Goal: Task Accomplishment & Management: Manage account settings

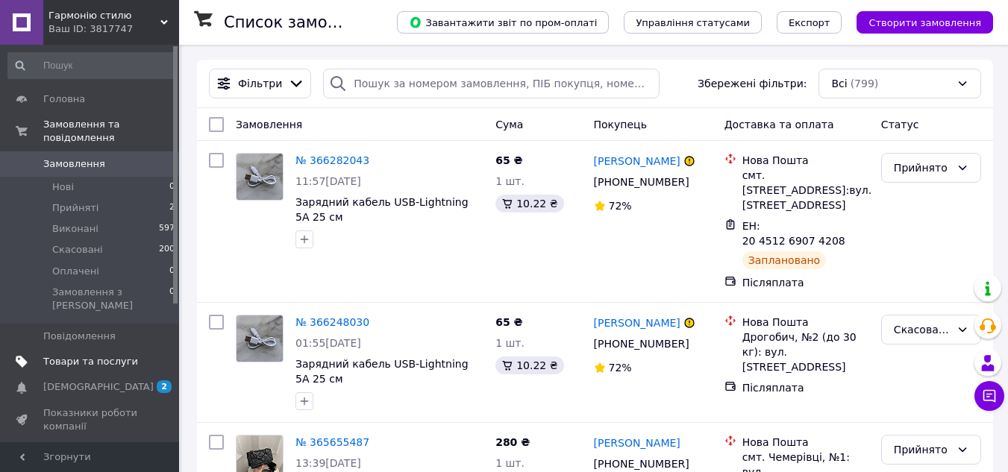
click at [108, 349] on link "Товари та послуги" at bounding box center [92, 361] width 184 height 25
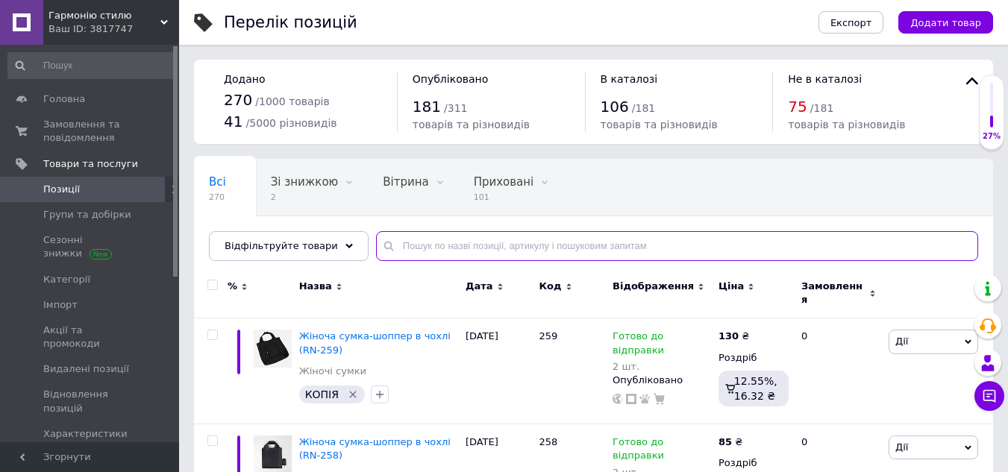
click at [578, 244] on input "text" at bounding box center [677, 246] width 602 height 30
type input "уценка"
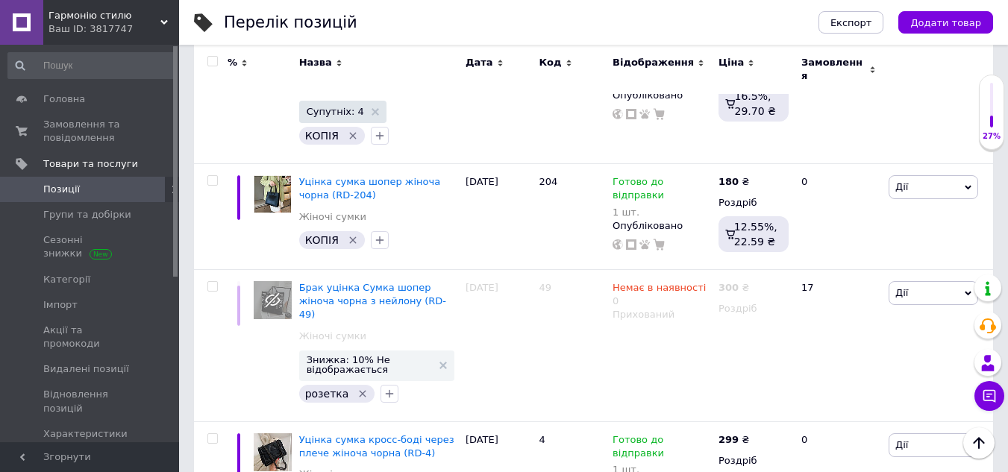
scroll to position [22, 0]
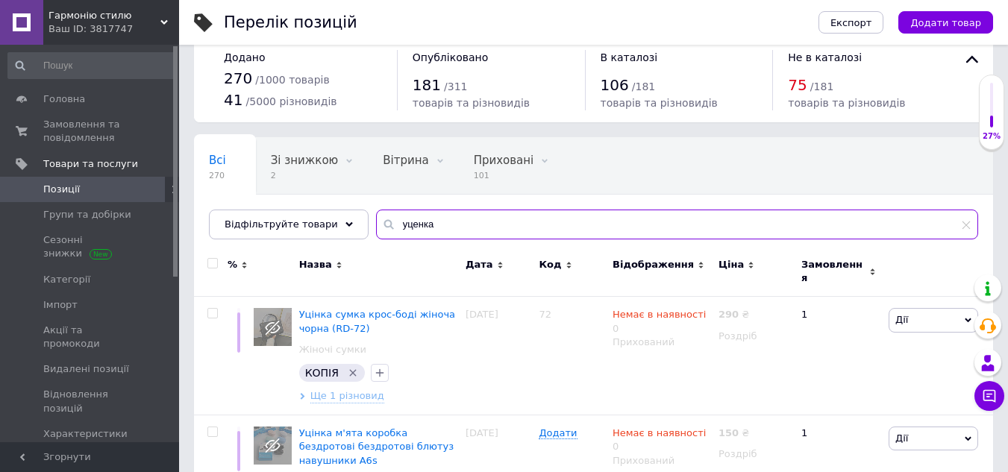
drag, startPoint x: 374, startPoint y: 219, endPoint x: 296, endPoint y: 208, distance: 78.3
click at [296, 208] on div "Всі 270 Зі знижкою 2 Видалити Редагувати Вітрина 0 Видалити Редагувати Прихован…" at bounding box center [593, 188] width 799 height 102
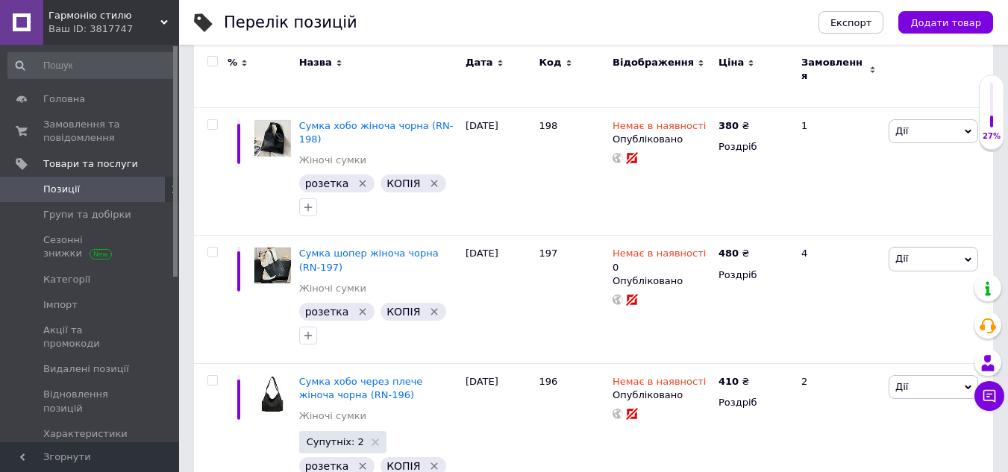
scroll to position [11729, 0]
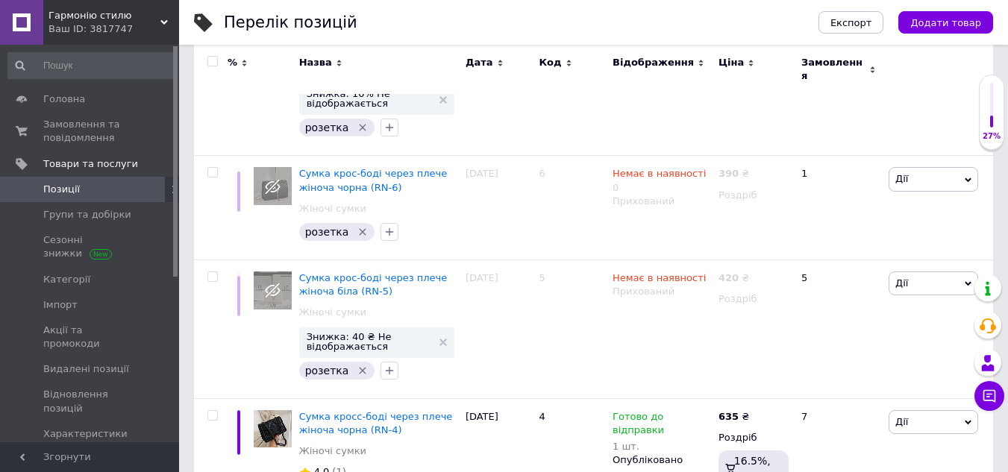
scroll to position [8645, 0]
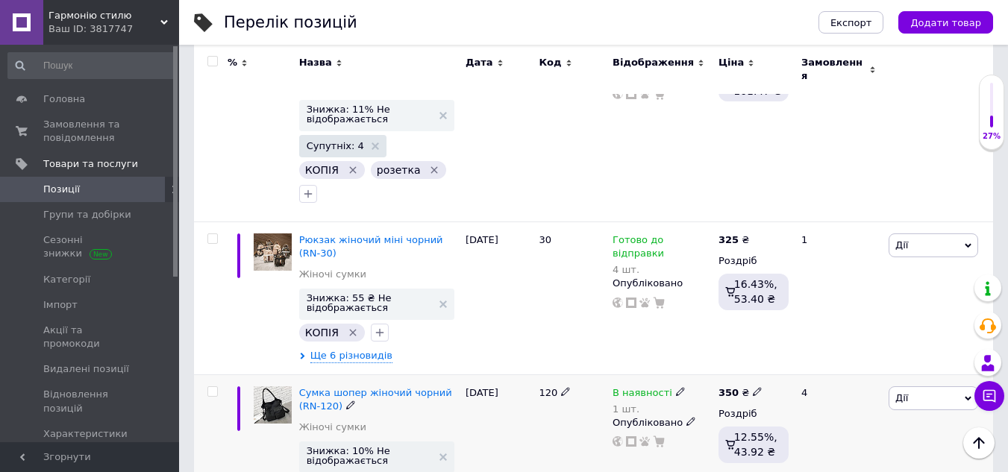
scroll to position [8157, 0]
click at [676, 388] on icon at bounding box center [680, 392] width 9 height 9
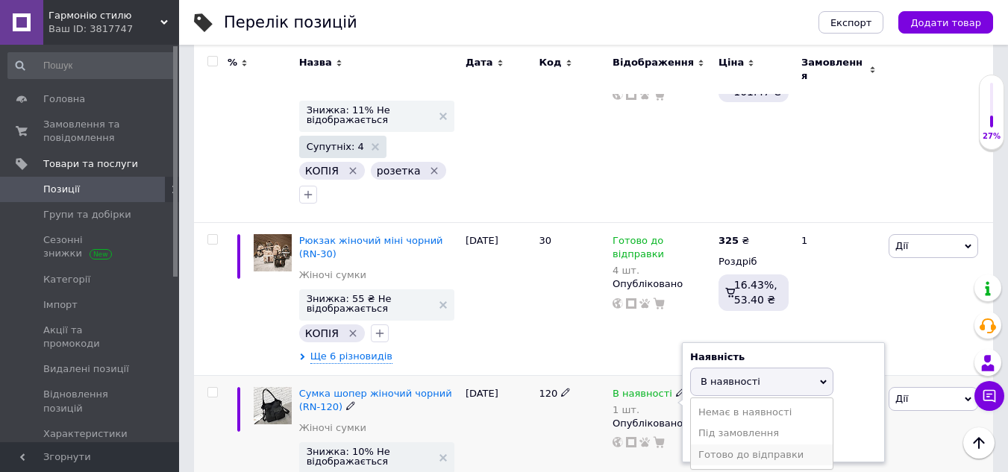
click at [738, 445] on li "Готово до відправки" at bounding box center [762, 455] width 142 height 21
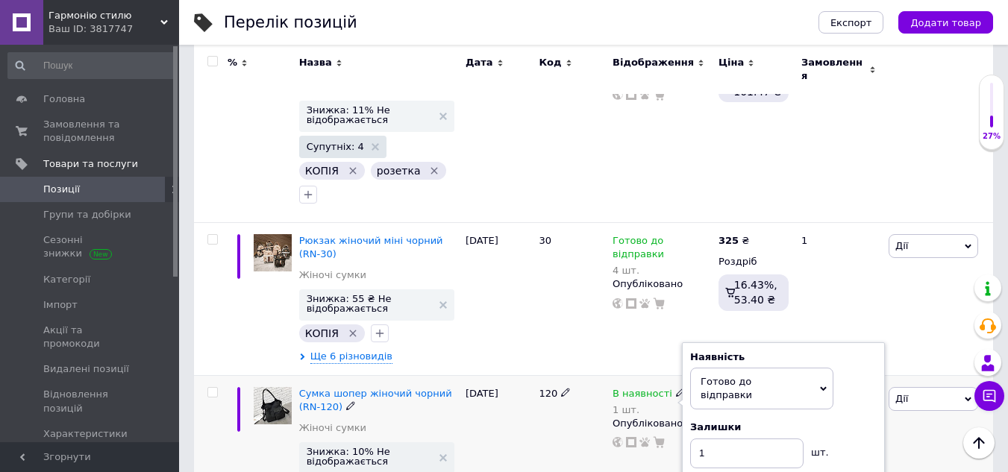
click at [555, 409] on div "120" at bounding box center [572, 456] width 74 height 163
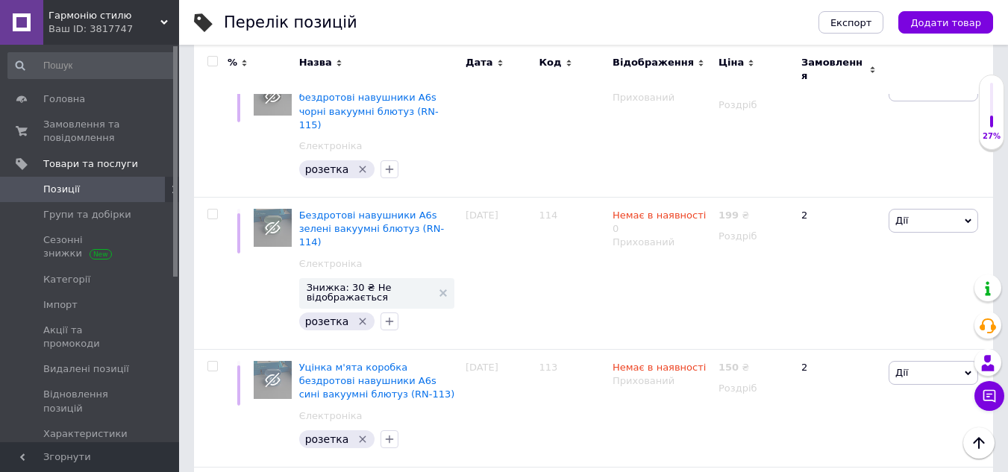
scroll to position [13455, 0]
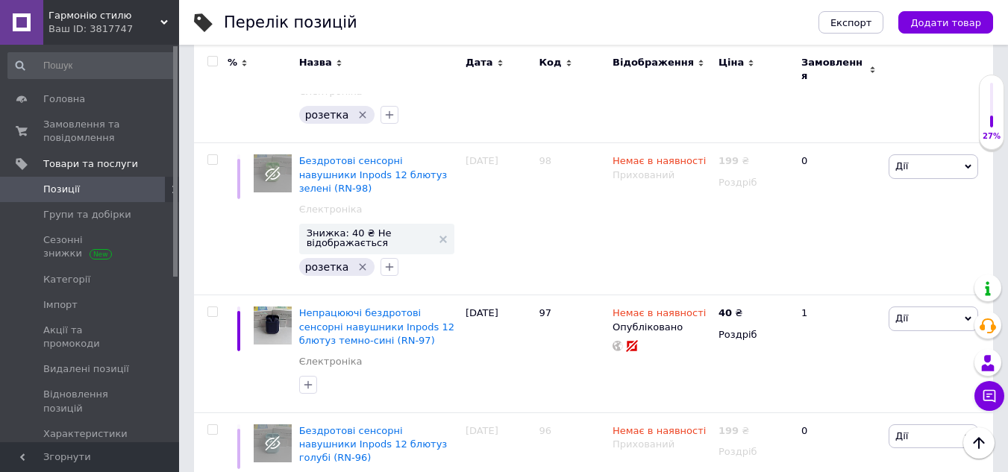
click at [107, 183] on span "Позиції" at bounding box center [90, 189] width 95 height 13
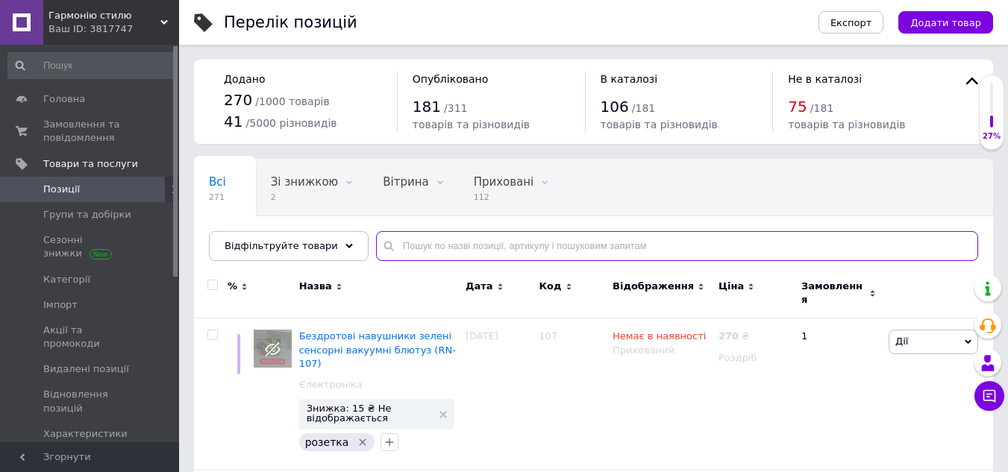
click at [408, 240] on input "text" at bounding box center [677, 246] width 602 height 30
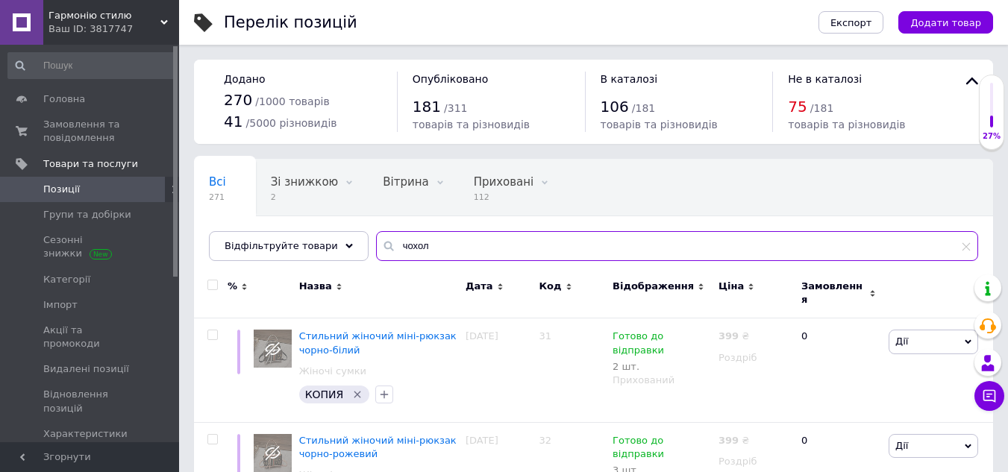
drag, startPoint x: 426, startPoint y: 246, endPoint x: 380, endPoint y: 248, distance: 46.3
click at [380, 248] on input "чохол" at bounding box center [677, 246] width 602 height 30
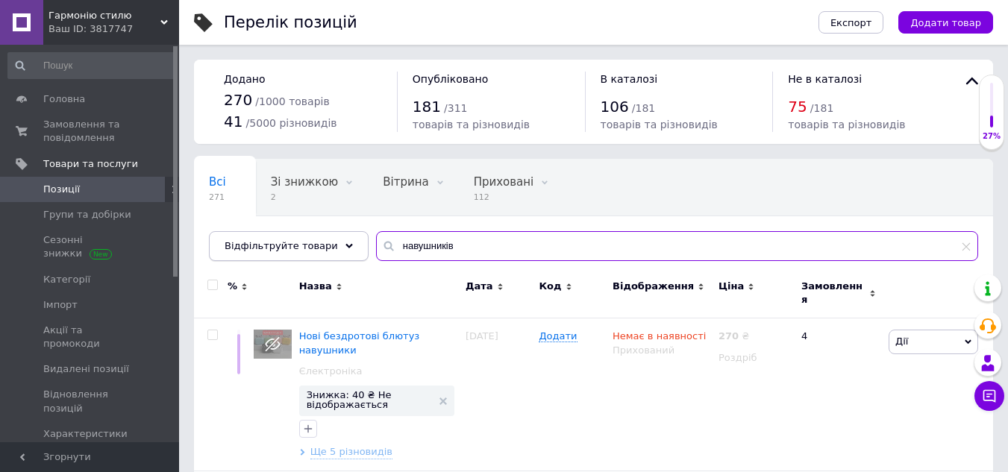
drag, startPoint x: 448, startPoint y: 244, endPoint x: 328, endPoint y: 250, distance: 120.3
click at [328, 250] on div "Відфільтруйте товари навушників" at bounding box center [593, 246] width 769 height 30
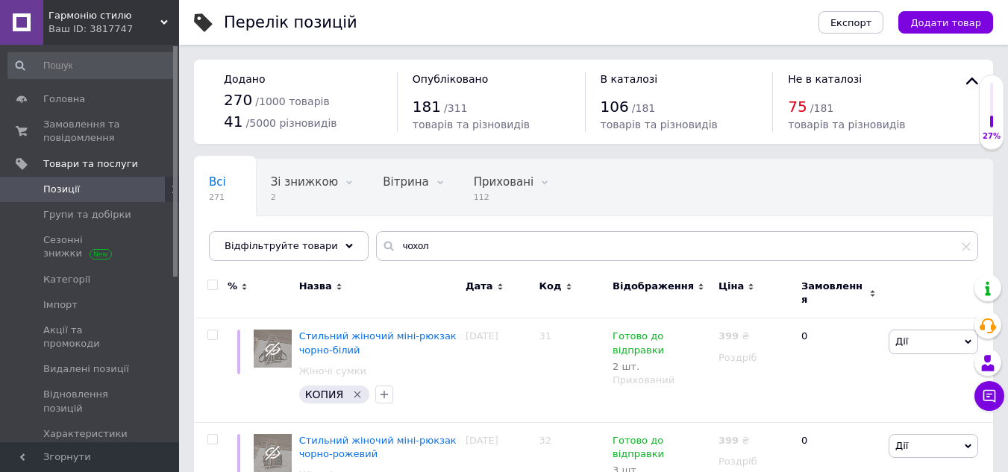
click at [120, 184] on span "Позиції" at bounding box center [90, 189] width 95 height 13
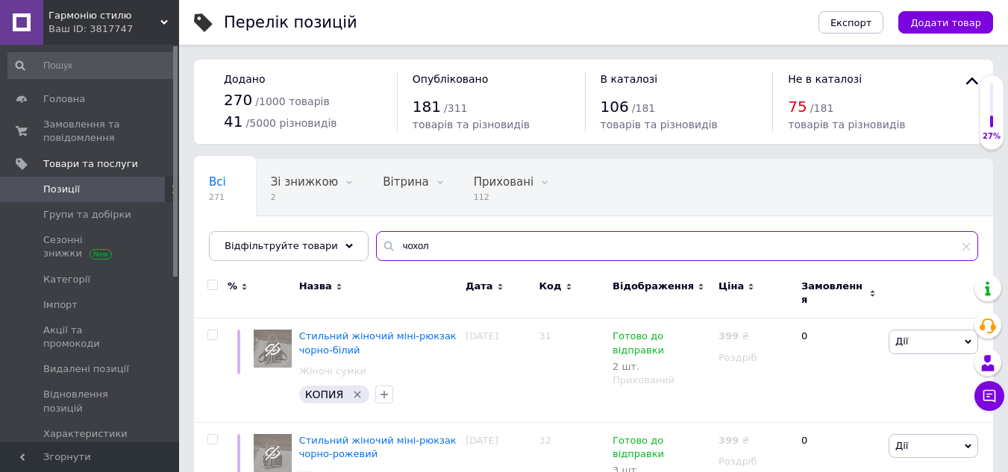
click at [384, 248] on input "чохол" at bounding box center [677, 246] width 602 height 30
type input "ол"
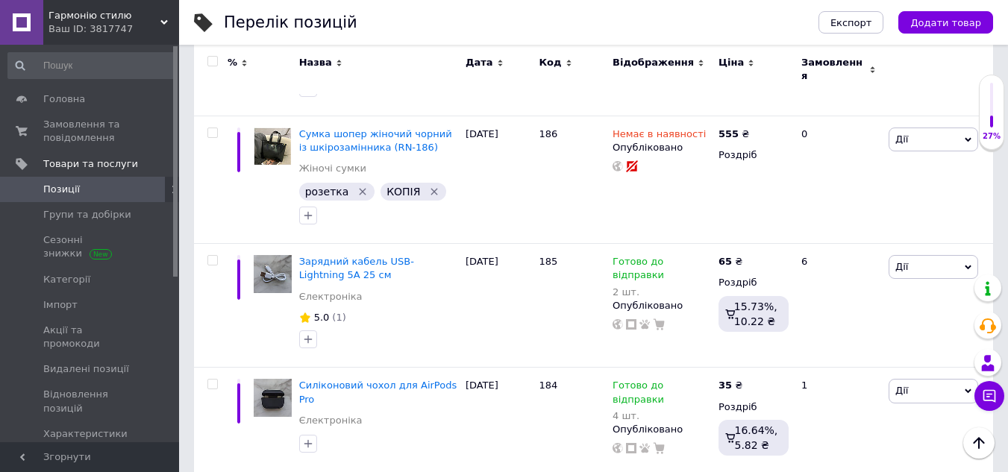
scroll to position [10148, 0]
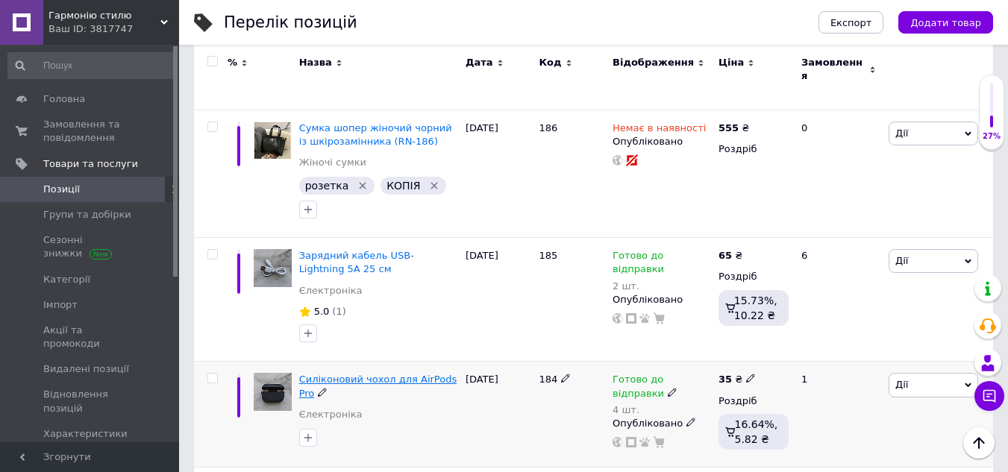
click at [378, 374] on span "Силіконовий чохол для AirPods Pro" at bounding box center [378, 386] width 158 height 25
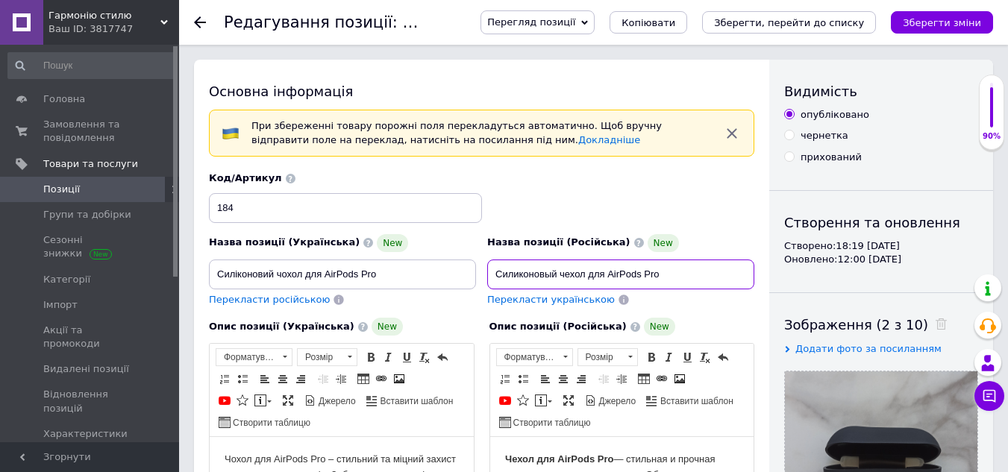
click at [678, 273] on input "Силиконовый чехол для AirPods Pro" at bounding box center [620, 275] width 267 height 30
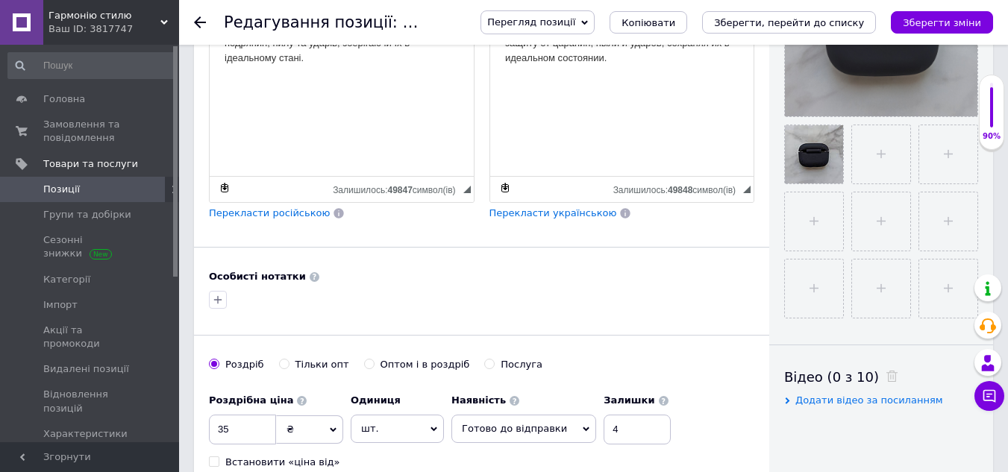
scroll to position [298, 0]
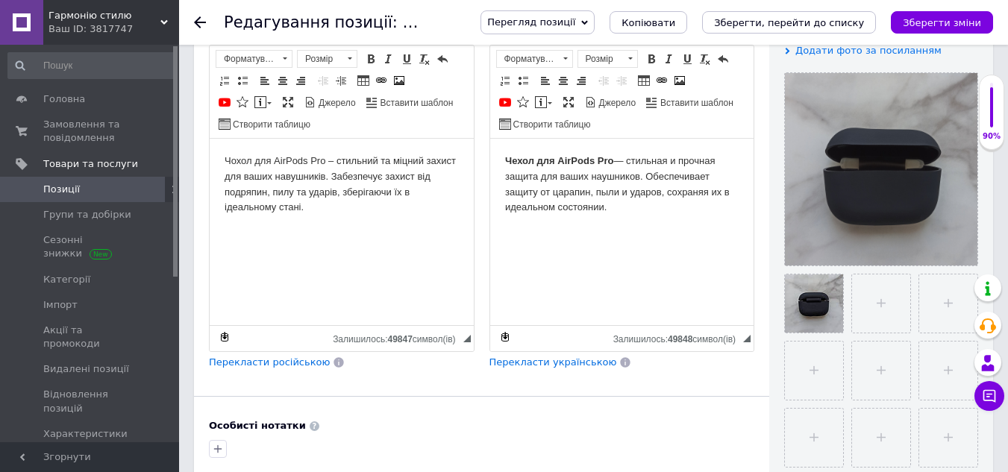
click at [689, 231] on html "Чехол для AirPods Pro — стильная и прочная защита для ваших наушников. Обеспечи…" at bounding box center [622, 185] width 264 height 92
copy body "Чехол для AirPods Pro — стильная и прочная защита для ваших наушников. Обеспечи…"
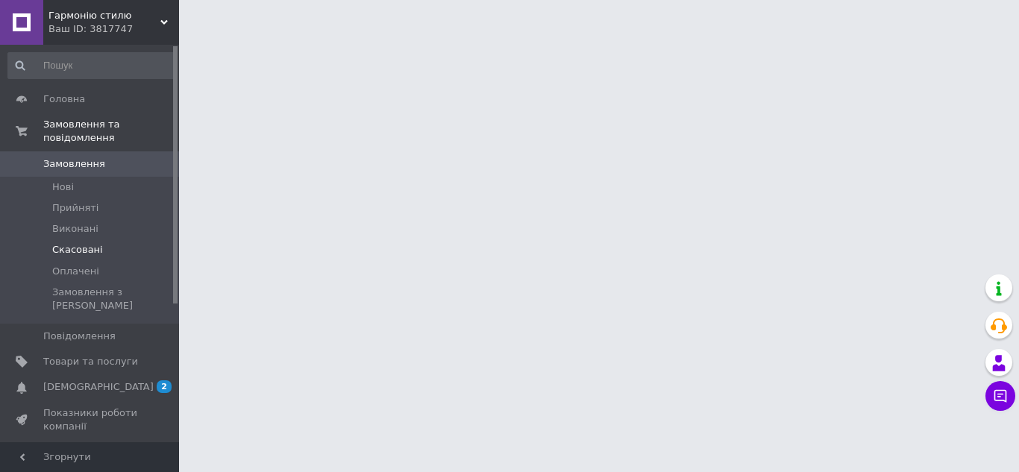
click at [72, 243] on span "Скасовані" at bounding box center [77, 249] width 51 height 13
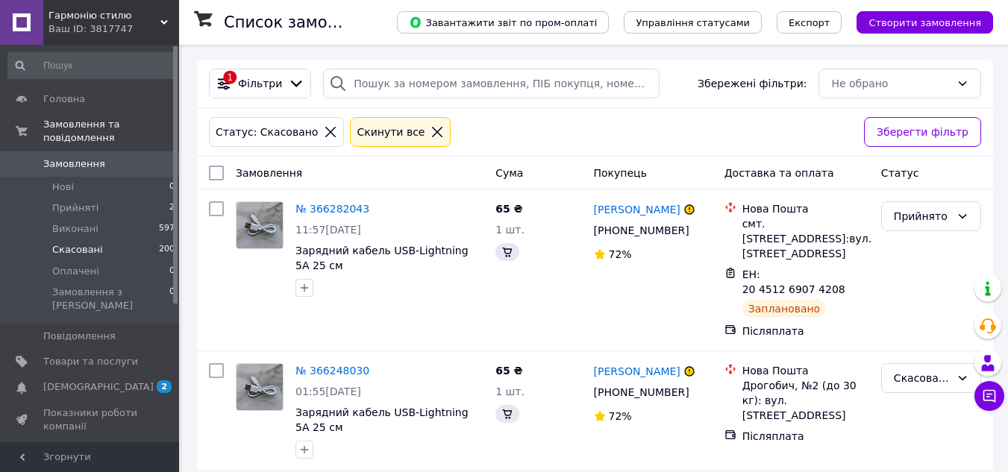
click at [72, 243] on span "Скасовані" at bounding box center [77, 249] width 51 height 13
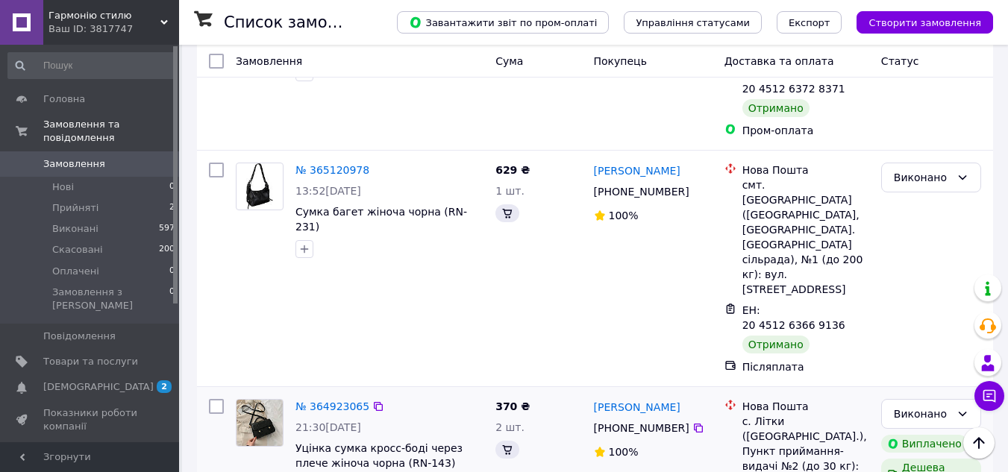
scroll to position [1119, 0]
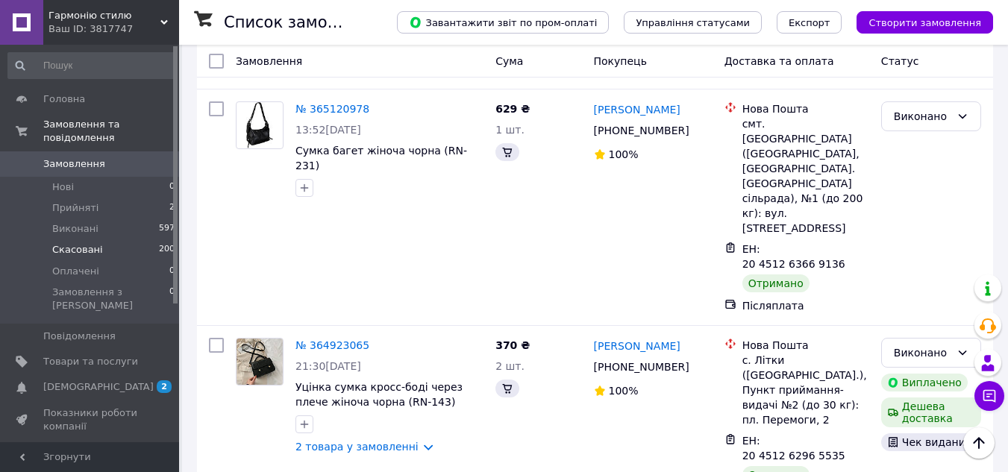
click at [96, 243] on span "Скасовані" at bounding box center [77, 249] width 51 height 13
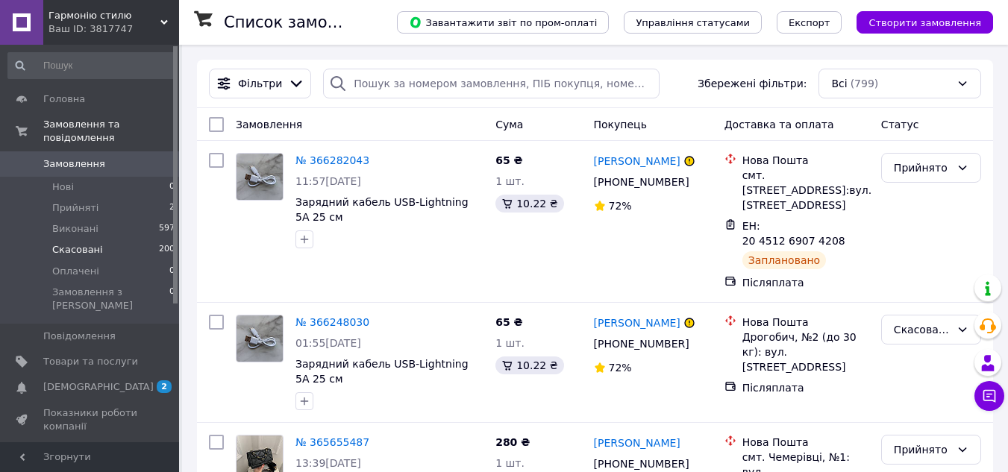
click at [100, 240] on li "Скасовані 200" at bounding box center [92, 250] width 184 height 21
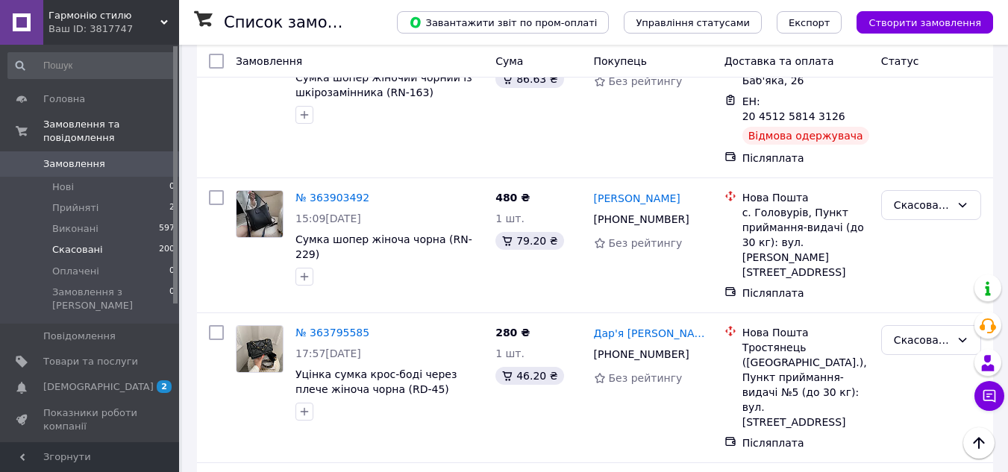
scroll to position [821, 0]
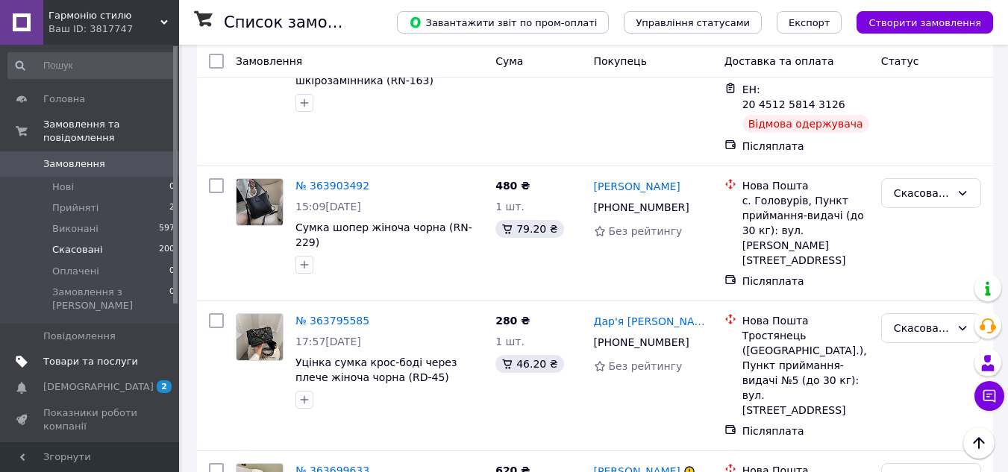
click at [106, 349] on link "Товари та послуги" at bounding box center [92, 361] width 184 height 25
